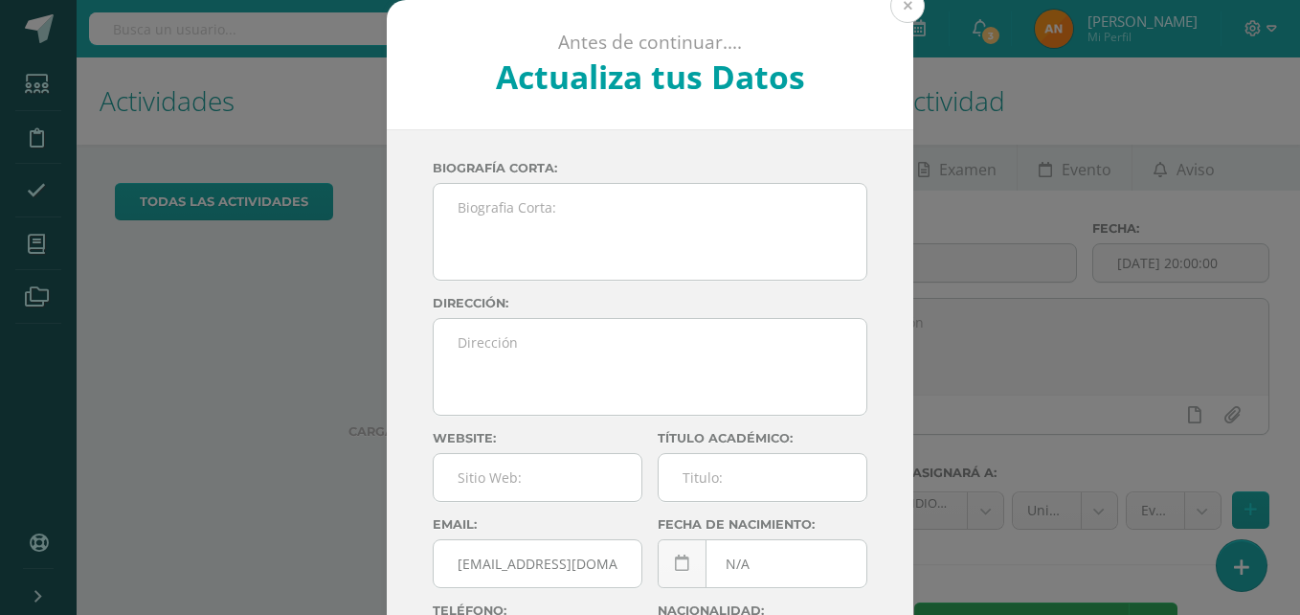
click at [900, 20] on button at bounding box center [907, 6] width 34 height 34
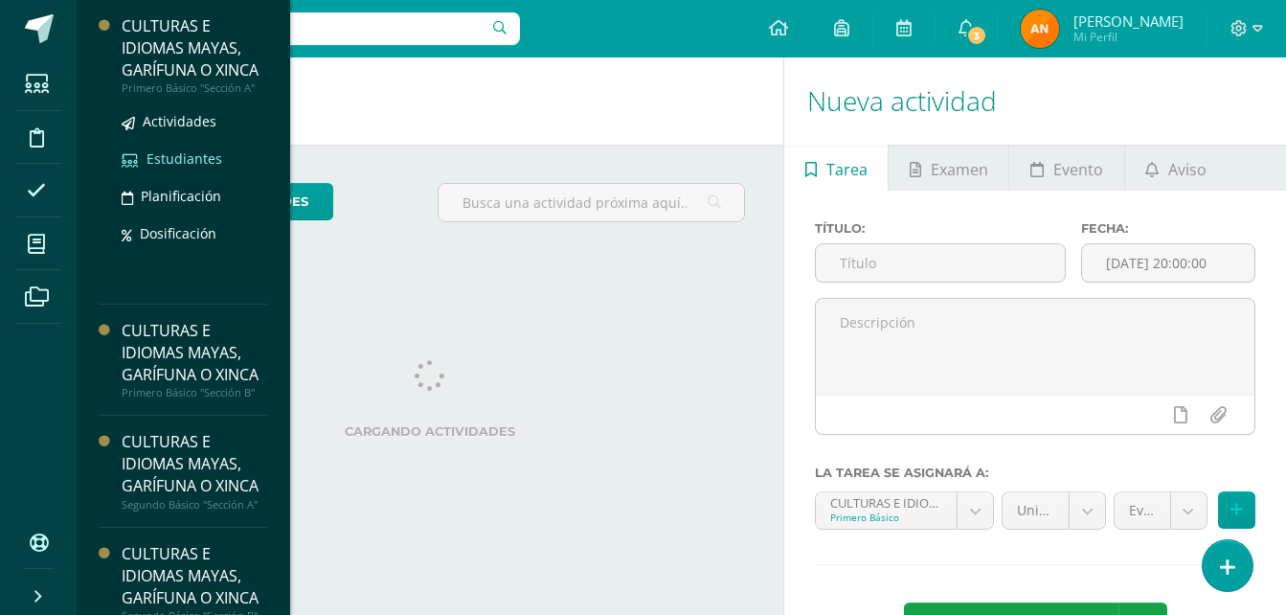
click at [170, 168] on span "Estudiantes" at bounding box center [184, 158] width 76 height 18
